Goal: Transaction & Acquisition: Obtain resource

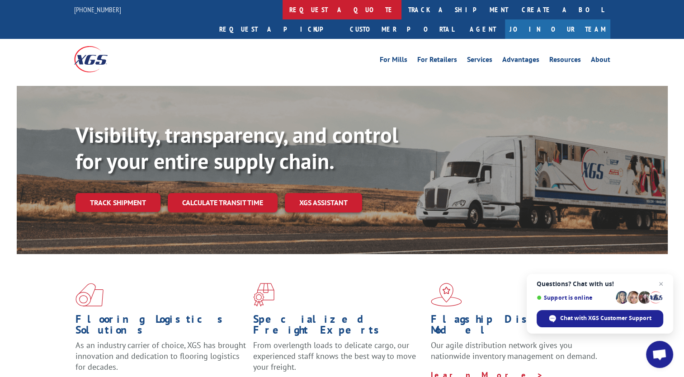
click at [283, 11] on link "request a quote" at bounding box center [342, 9] width 119 height 19
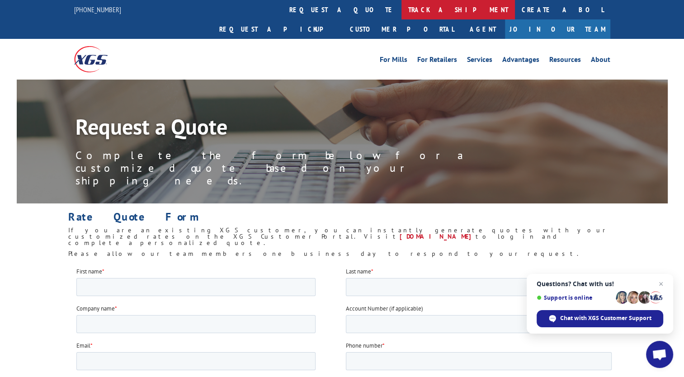
click at [402, 11] on link "track a shipment" at bounding box center [458, 9] width 113 height 19
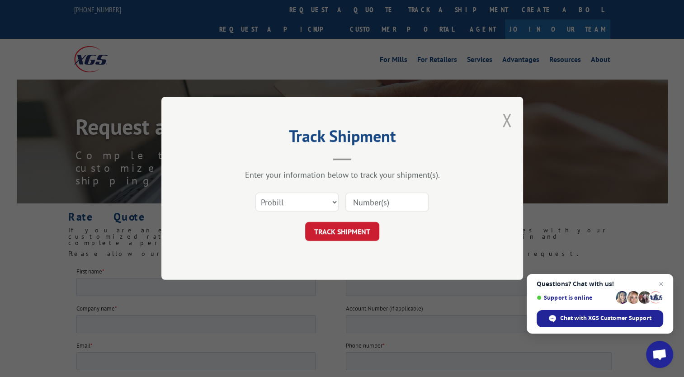
click at [510, 120] on button "Close modal" at bounding box center [507, 120] width 10 height 24
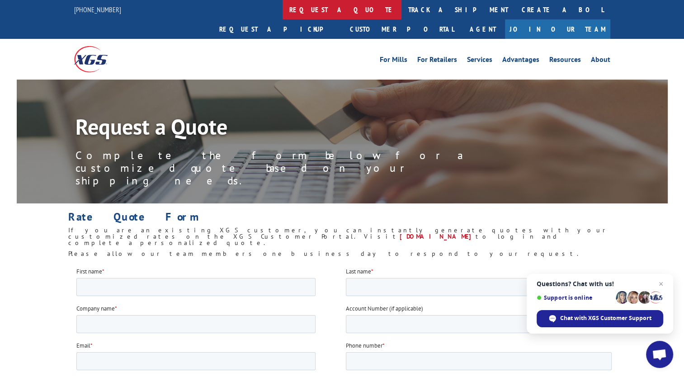
click at [283, 11] on link "request a quote" at bounding box center [342, 9] width 119 height 19
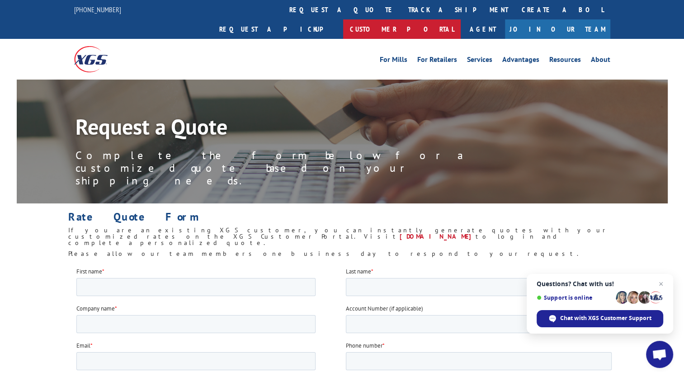
click at [461, 19] on link "Customer Portal" at bounding box center [402, 28] width 118 height 19
